Goal: Transaction & Acquisition: Subscribe to service/newsletter

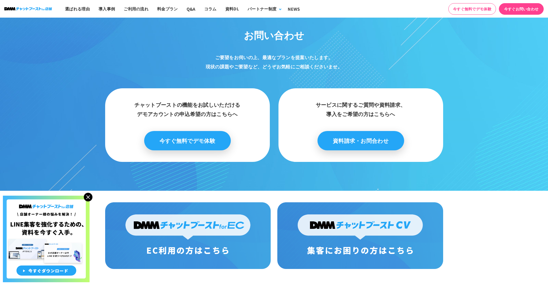
scroll to position [2878, 0]
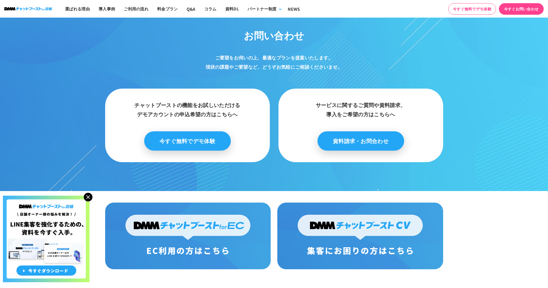
click at [89, 199] on img at bounding box center [88, 197] width 9 height 9
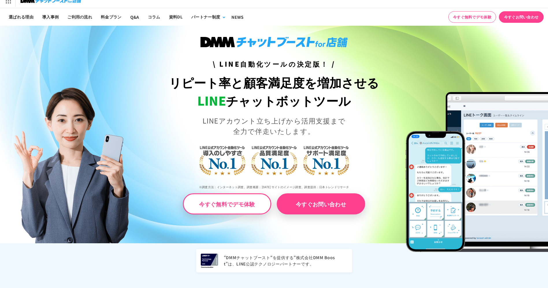
scroll to position [0, 0]
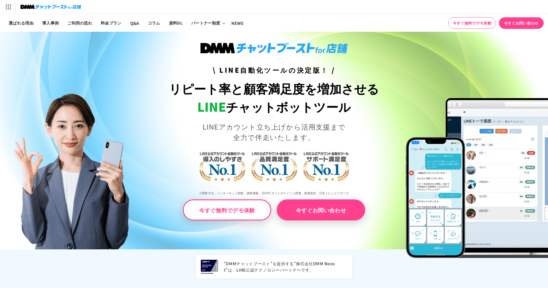
click at [347, 12] on div "DMM.com トップへ DMM TV 電子書籍 オンラインゲーム PCゲーム/ソフトウェア オンラインクレーンゲーム スクラッチ 通販 キャラクターグッズ" at bounding box center [274, 7] width 548 height 14
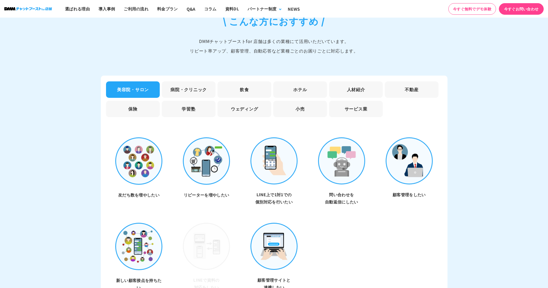
scroll to position [1632, 0]
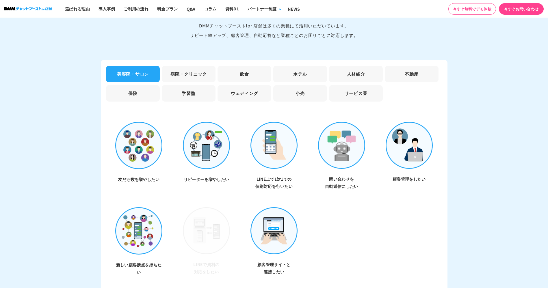
click at [246, 71] on li "飲食" at bounding box center [245, 74] width 54 height 16
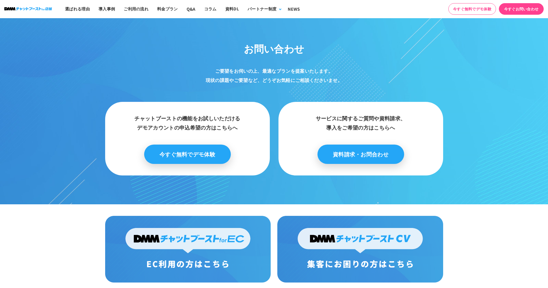
scroll to position [2867, 0]
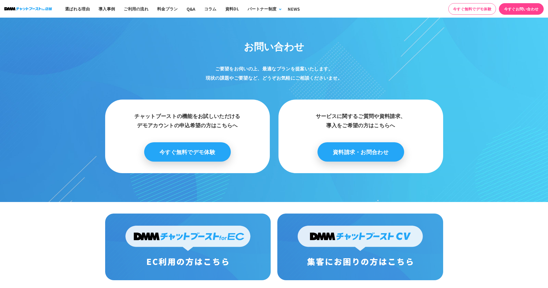
drag, startPoint x: 468, startPoint y: 7, endPoint x: 361, endPoint y: 54, distance: 117.9
click at [468, 7] on link "今すぐ無料でデモ体験" at bounding box center [473, 9] width 48 height 12
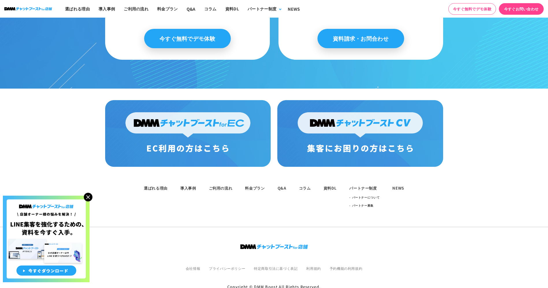
scroll to position [2982, 0]
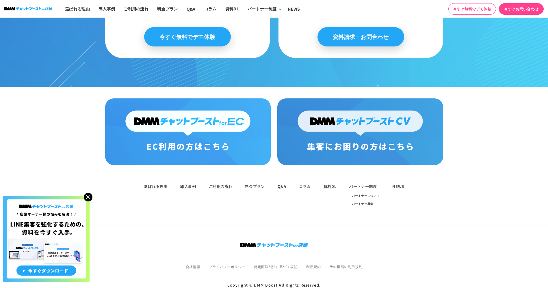
click at [226, 138] on img at bounding box center [188, 132] width 166 height 67
click at [265, 104] on img at bounding box center [188, 132] width 166 height 67
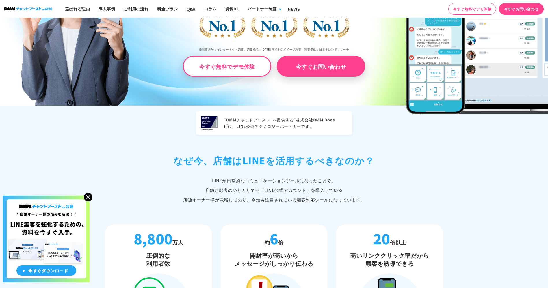
scroll to position [0, 0]
